Goal: Task Accomplishment & Management: Manage account settings

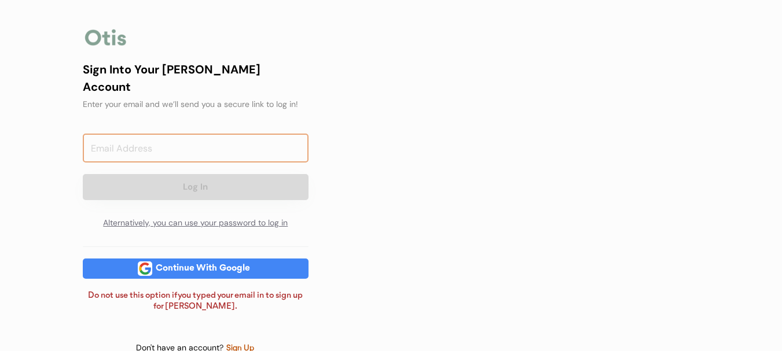
click at [128, 138] on input "email" at bounding box center [196, 148] width 226 height 29
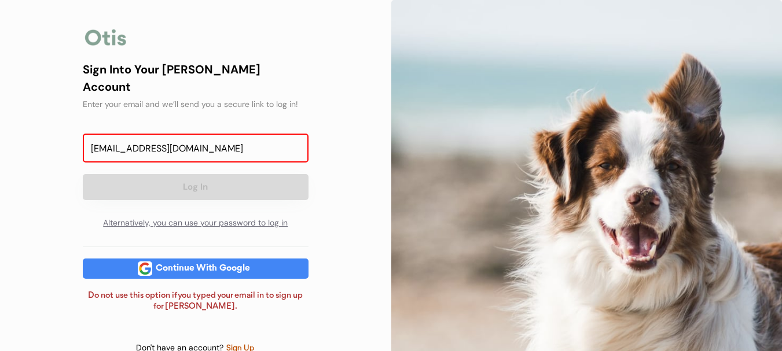
type input "[EMAIL_ADDRESS][DOMAIN_NAME]"
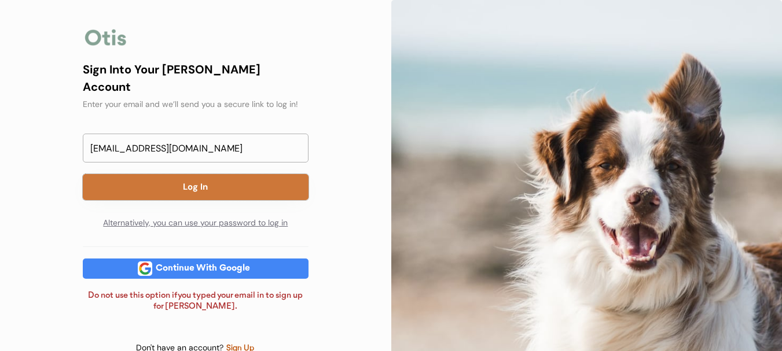
click at [212, 174] on button "Log In" at bounding box center [196, 187] width 226 height 26
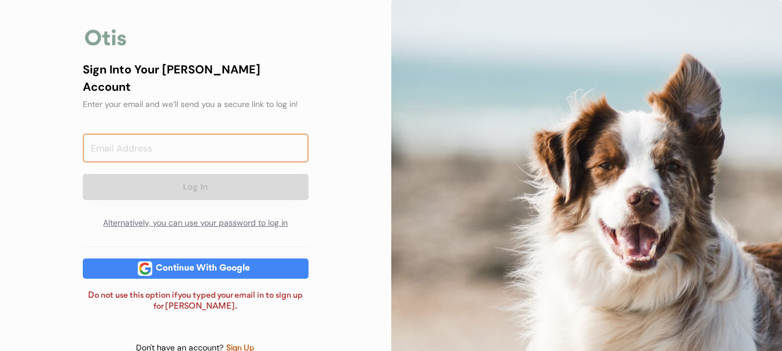
click at [259, 134] on input "email" at bounding box center [196, 148] width 226 height 29
